Goal: Information Seeking & Learning: Learn about a topic

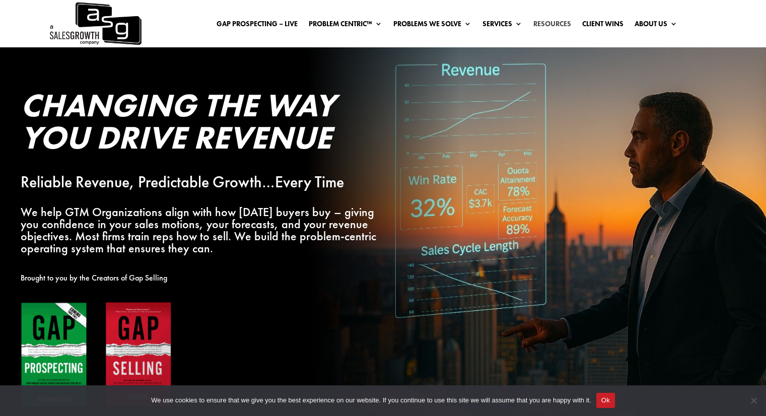
click at [552, 25] on link "Resources" at bounding box center [552, 25] width 38 height 11
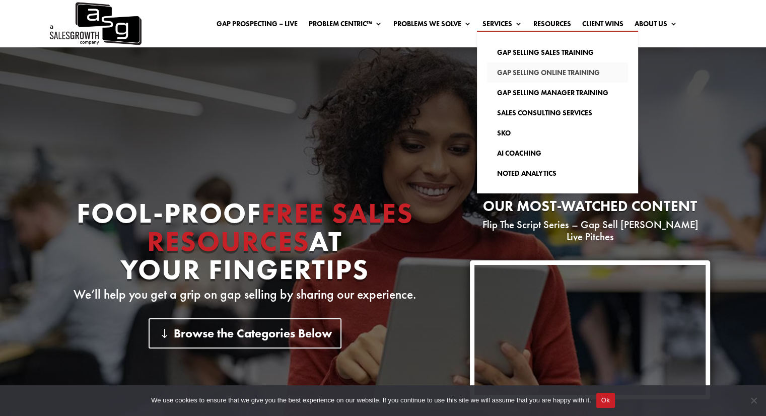
click at [523, 72] on link "Gap Selling Online Training" at bounding box center [557, 72] width 141 height 20
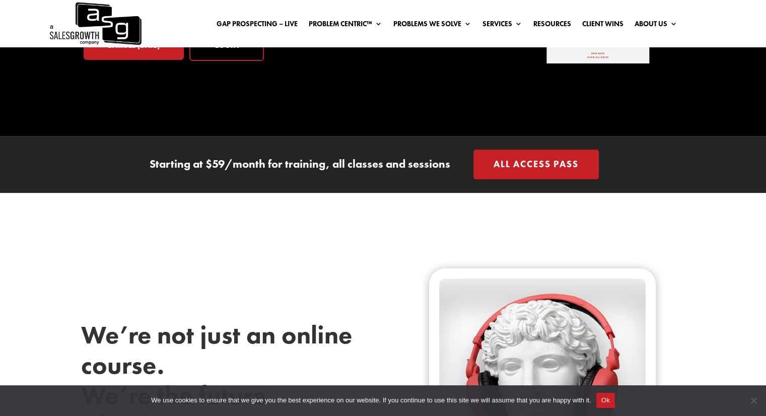
scroll to position [201, 0]
click at [518, 164] on link "All Access Pass" at bounding box center [535, 164] width 125 height 30
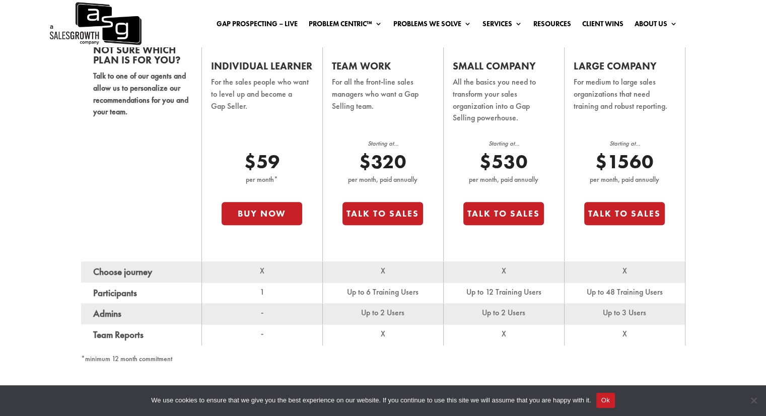
scroll to position [670, 0]
click at [421, 124] on p "For all the front-line sales managers who want a Gap Selling team." at bounding box center [383, 100] width 102 height 50
click at [526, 250] on td "Small Company All the basics you need to transform your sales organization into…" at bounding box center [503, 150] width 121 height 221
